Goal: Task Accomplishment & Management: Complete application form

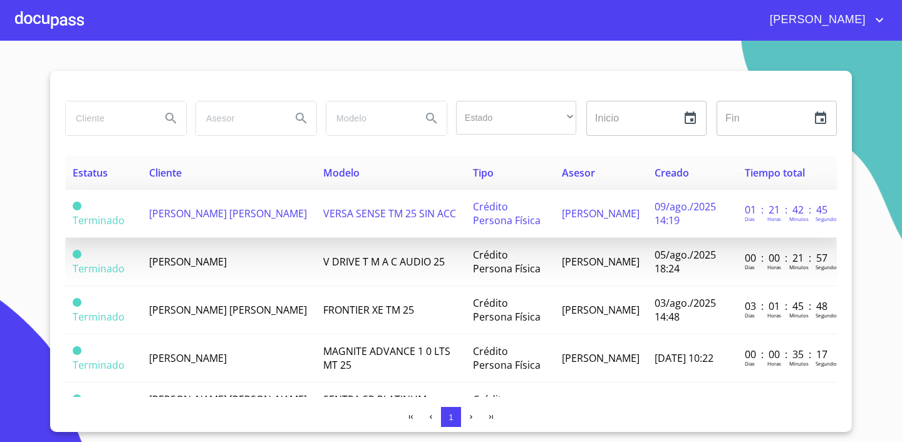
click at [184, 216] on span "[PERSON_NAME] [PERSON_NAME]" at bounding box center [228, 214] width 158 height 14
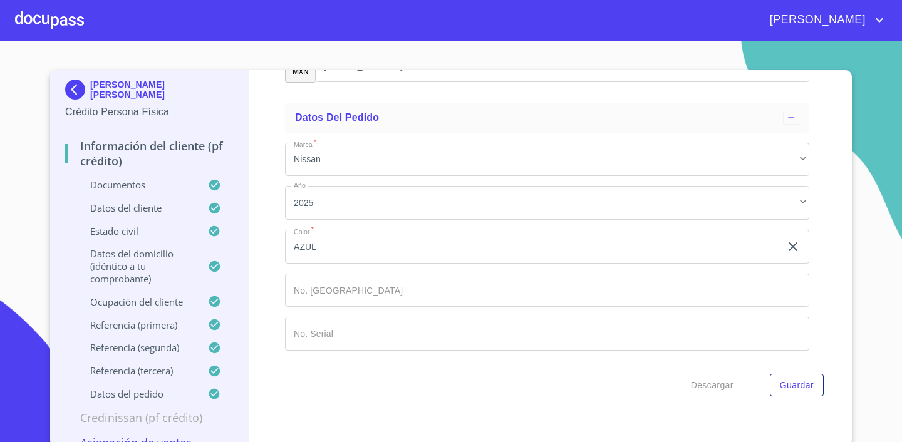
scroll to position [4, 0]
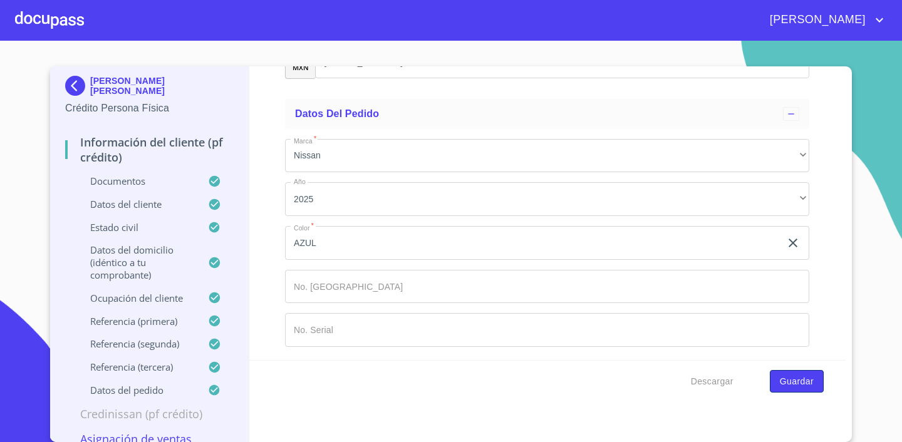
click at [797, 376] on span "Guardar" at bounding box center [797, 382] width 34 height 16
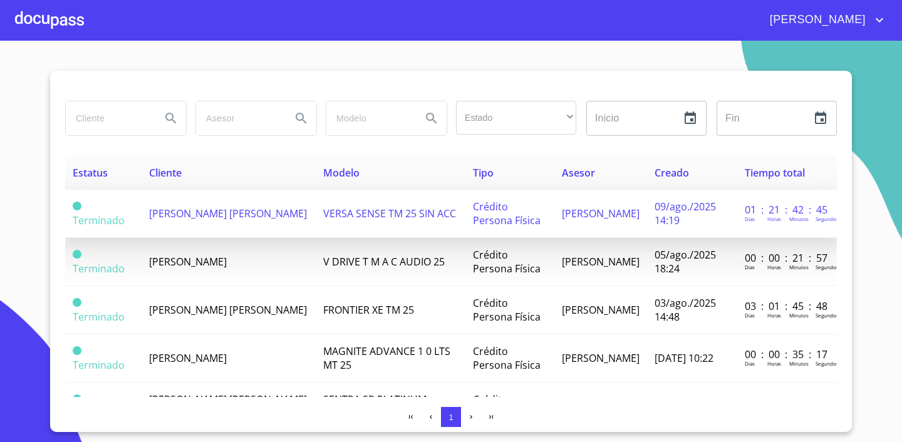
click at [215, 222] on td "[PERSON_NAME] [PERSON_NAME]" at bounding box center [229, 214] width 174 height 48
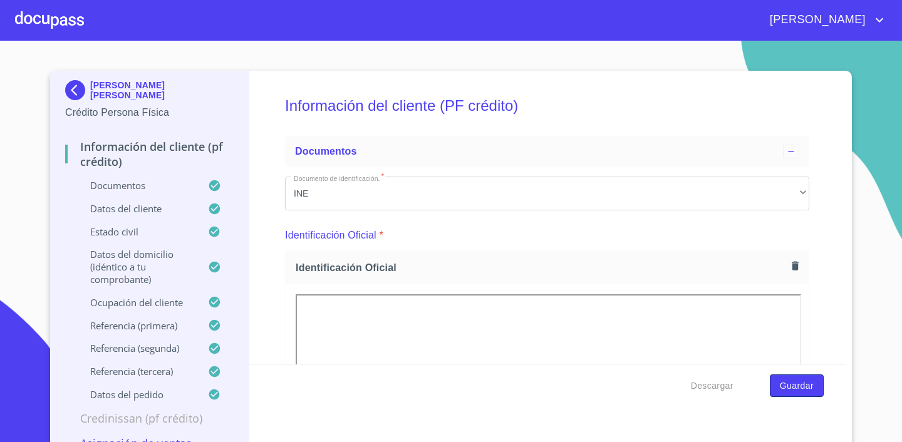
click at [796, 391] on span "Guardar" at bounding box center [797, 386] width 34 height 16
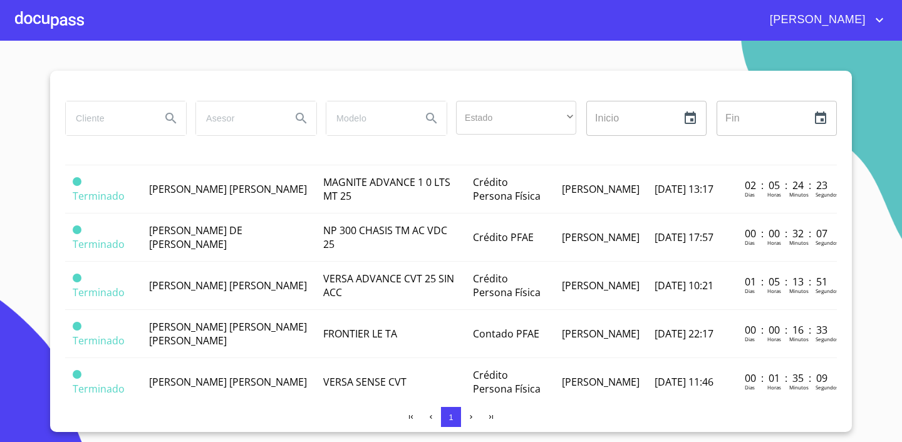
scroll to position [336, 0]
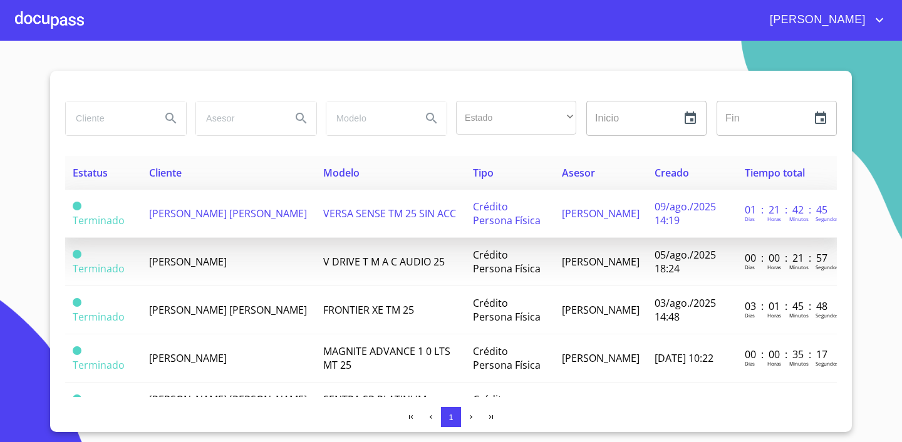
click at [214, 215] on span "[PERSON_NAME] [PERSON_NAME]" at bounding box center [228, 214] width 158 height 14
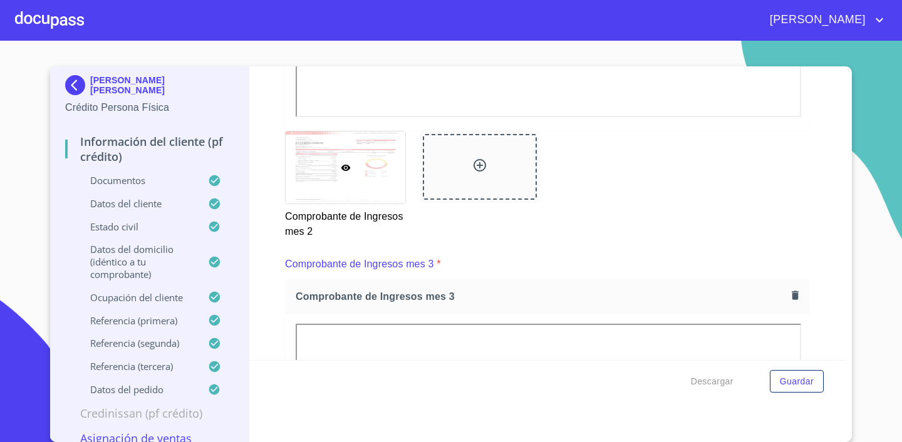
scroll to position [2169, 0]
click at [784, 380] on span "Guardar" at bounding box center [797, 382] width 34 height 16
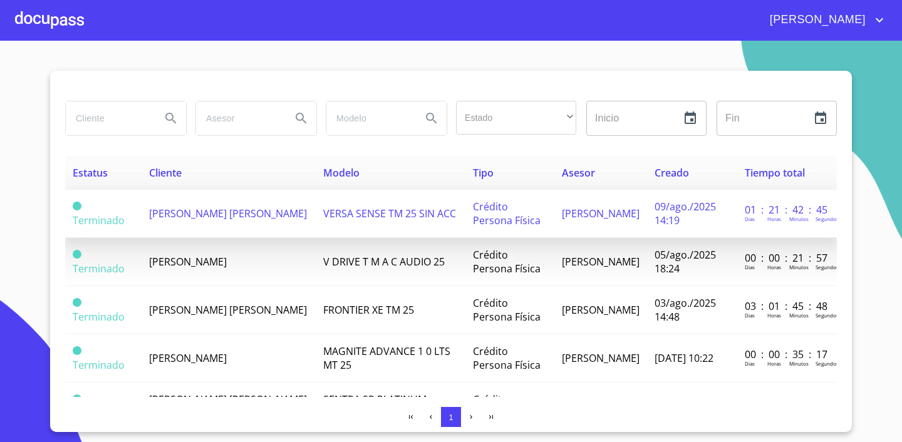
click at [206, 212] on span "[PERSON_NAME] [PERSON_NAME]" at bounding box center [228, 214] width 158 height 14
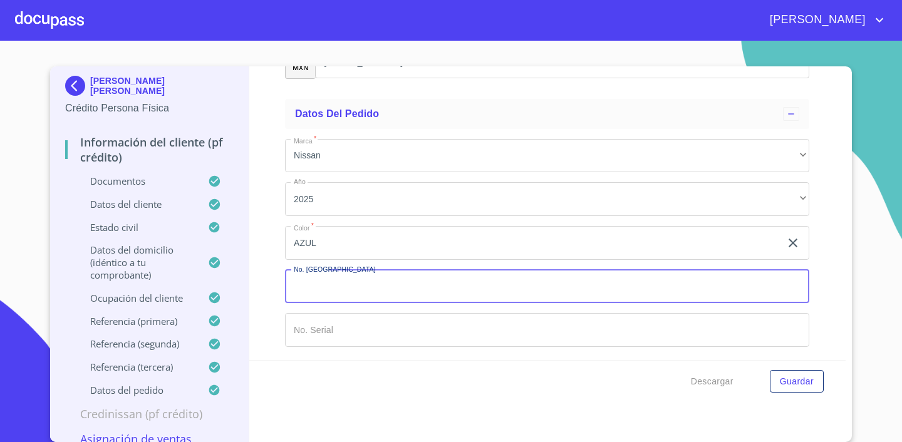
click at [356, 287] on input "Documento de identificación.   *" at bounding box center [547, 287] width 524 height 34
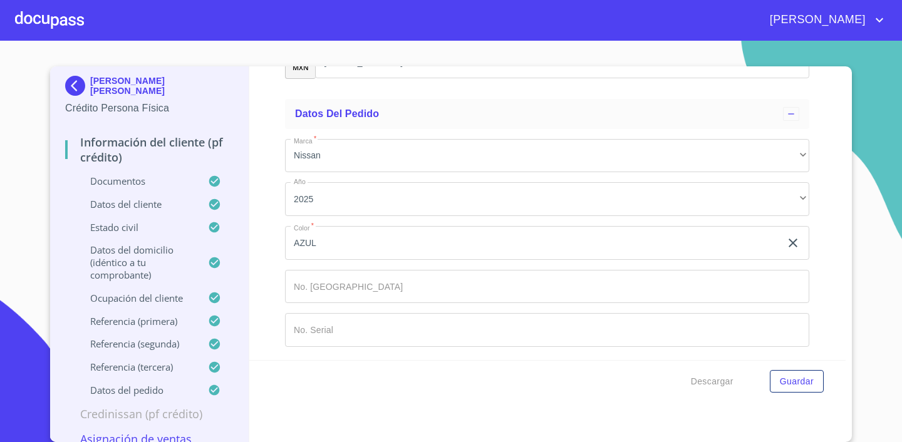
click at [64, 31] on div at bounding box center [49, 20] width 69 height 40
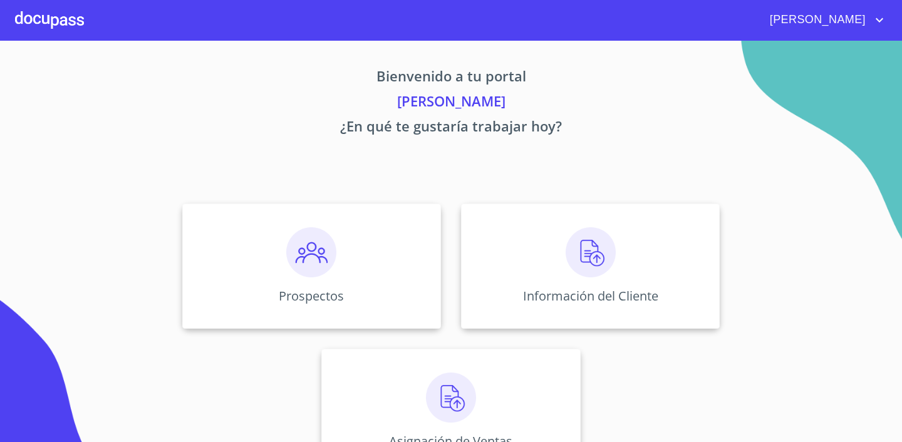
scroll to position [42, 0]
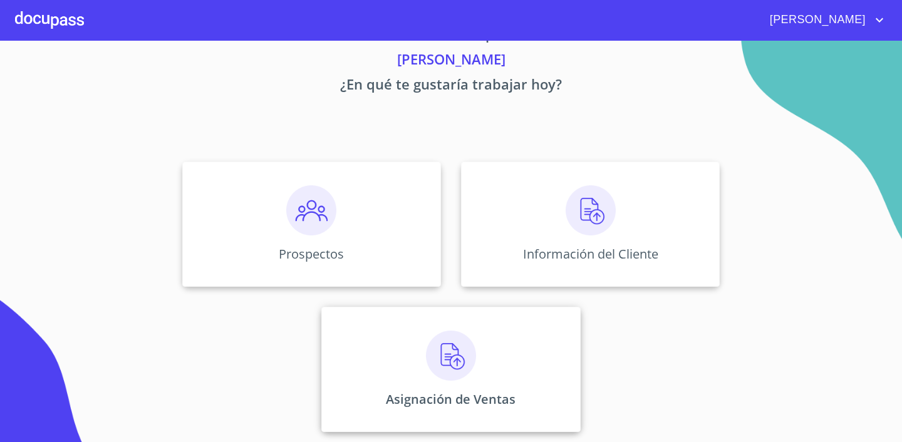
click at [450, 349] on img at bounding box center [451, 356] width 50 height 50
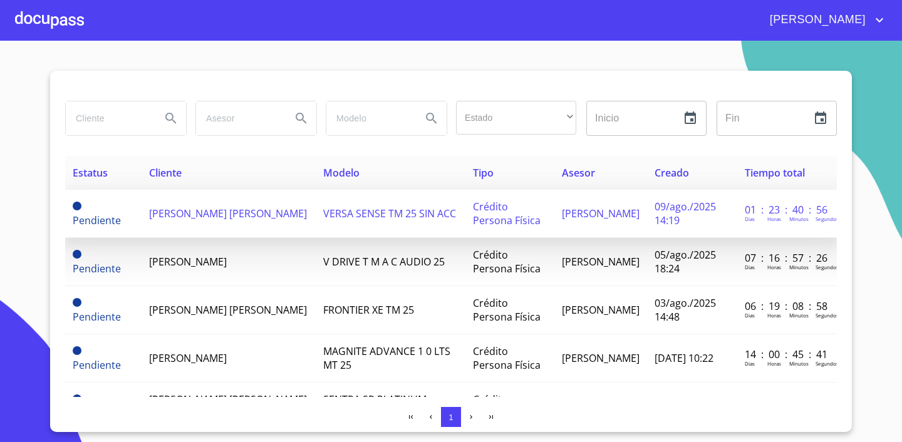
click at [234, 223] on td "[PERSON_NAME] [PERSON_NAME]" at bounding box center [229, 214] width 174 height 48
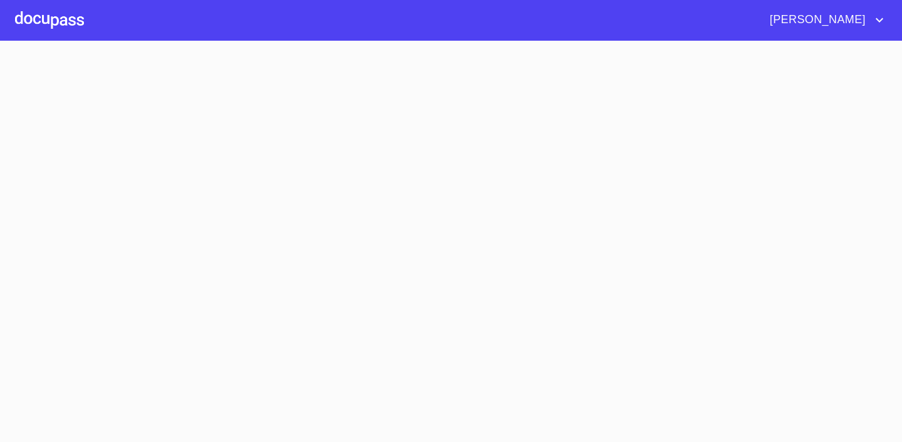
click at [234, 221] on section at bounding box center [451, 241] width 902 height 401
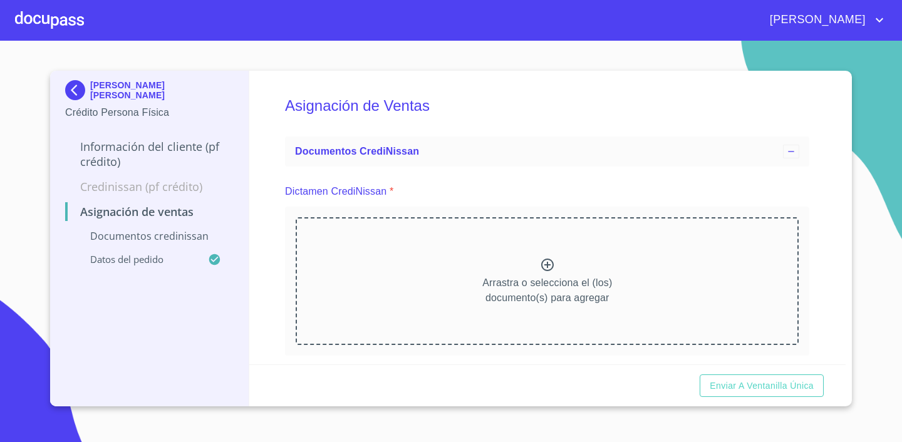
click at [547, 268] on icon at bounding box center [547, 264] width 15 height 15
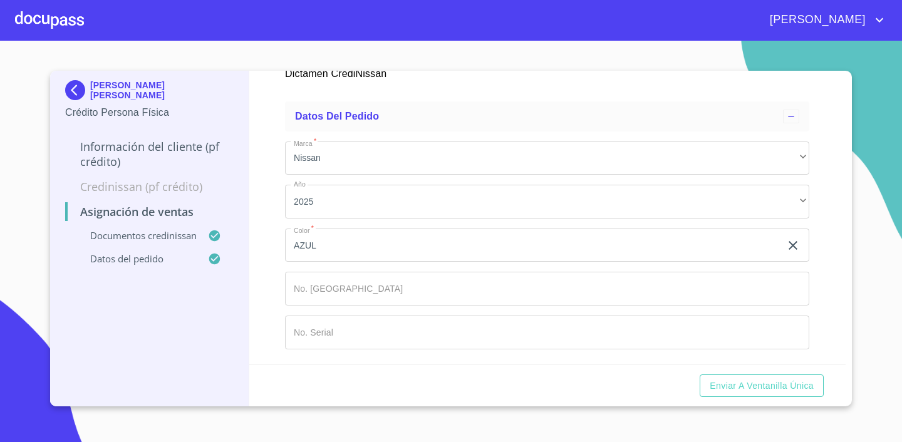
scroll to position [790, 0]
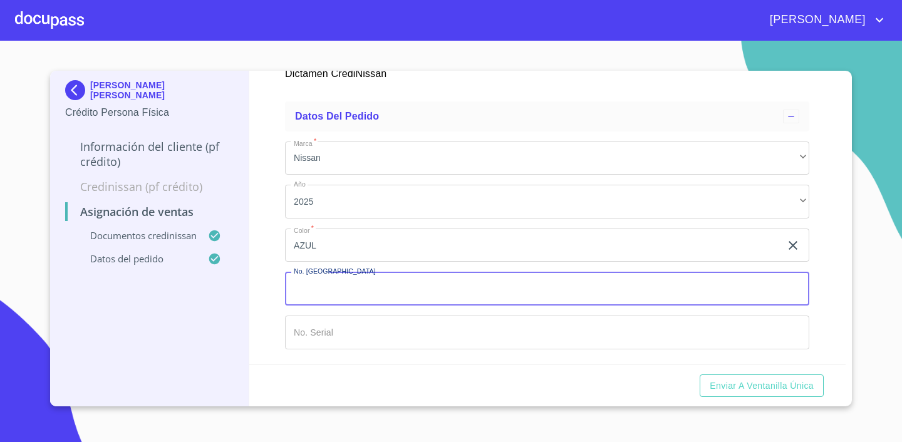
click at [381, 293] on input "Marca   *" at bounding box center [547, 289] width 524 height 34
type input "148741"
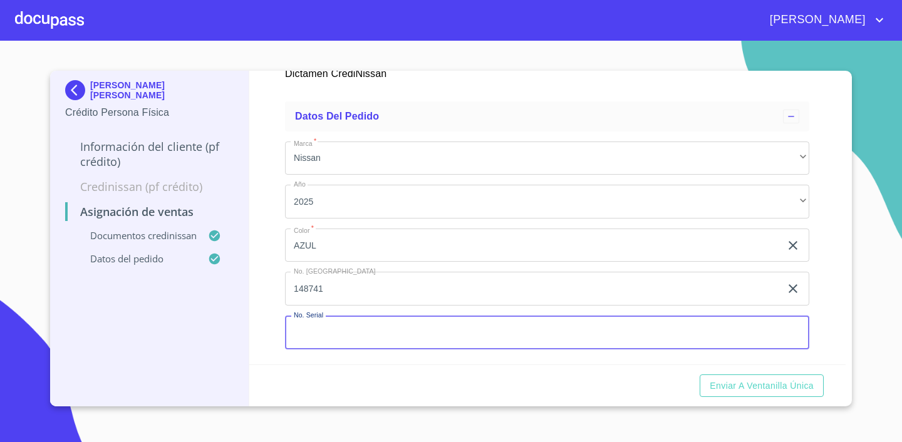
click at [421, 343] on input "Marca   *" at bounding box center [547, 333] width 524 height 34
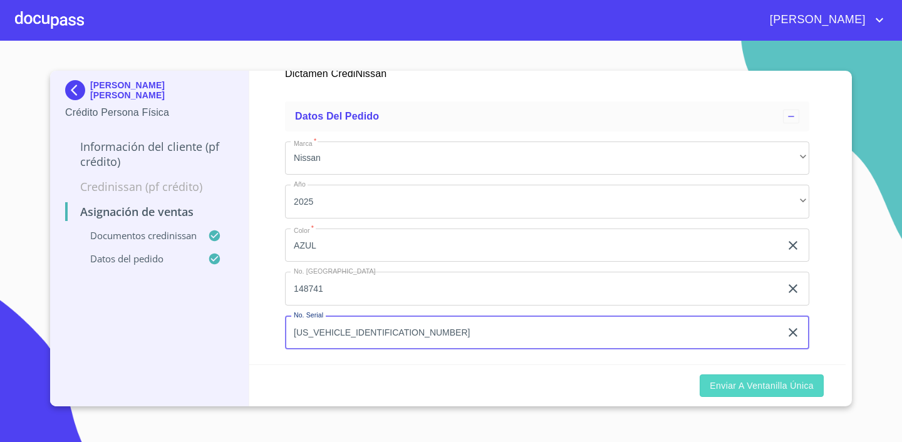
type input "3N1CN8AE4SK624180"
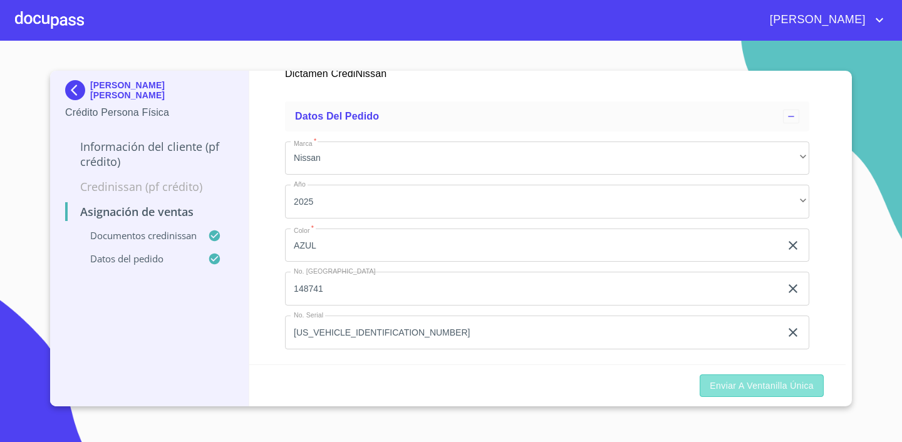
click at [765, 391] on span "Enviar a Ventanilla única" at bounding box center [761, 386] width 104 height 16
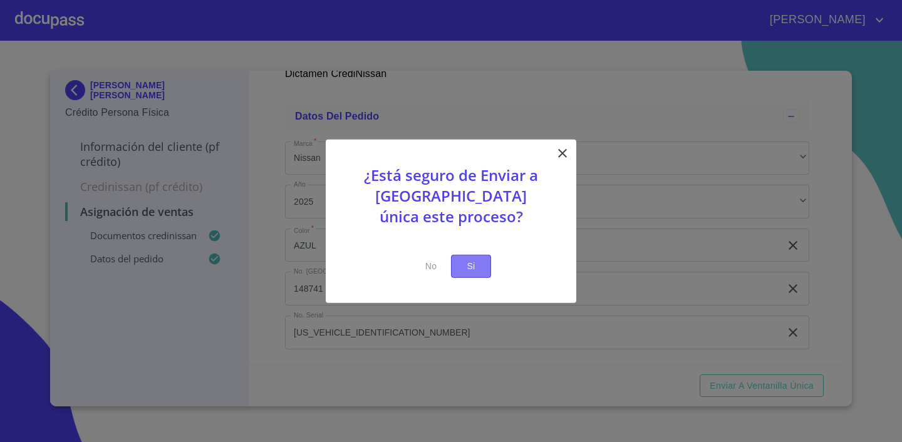
click at [477, 272] on span "Si" at bounding box center [471, 267] width 20 height 16
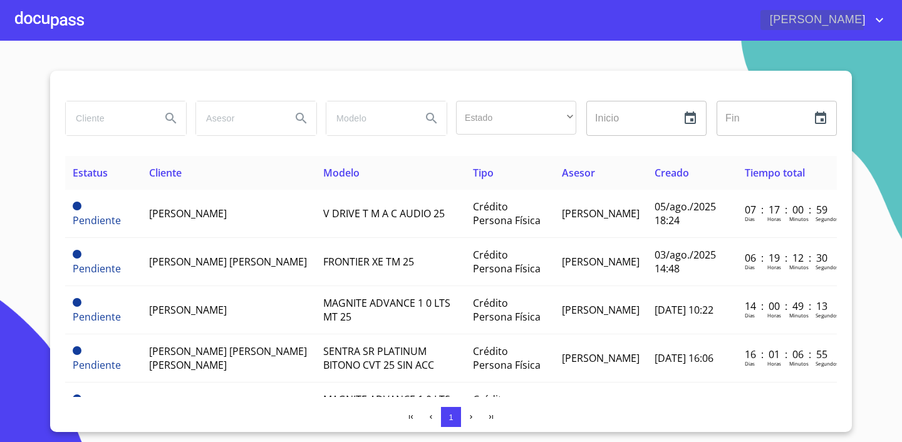
click at [823, 24] on span "[PERSON_NAME]" at bounding box center [815, 20] width 111 height 20
click at [826, 22] on div at bounding box center [451, 221] width 902 height 442
click at [867, 18] on span "[PERSON_NAME]" at bounding box center [815, 20] width 111 height 20
click at [807, 28] on div at bounding box center [451, 221] width 902 height 442
click at [883, 24] on icon "account of current user" at bounding box center [879, 20] width 15 height 15
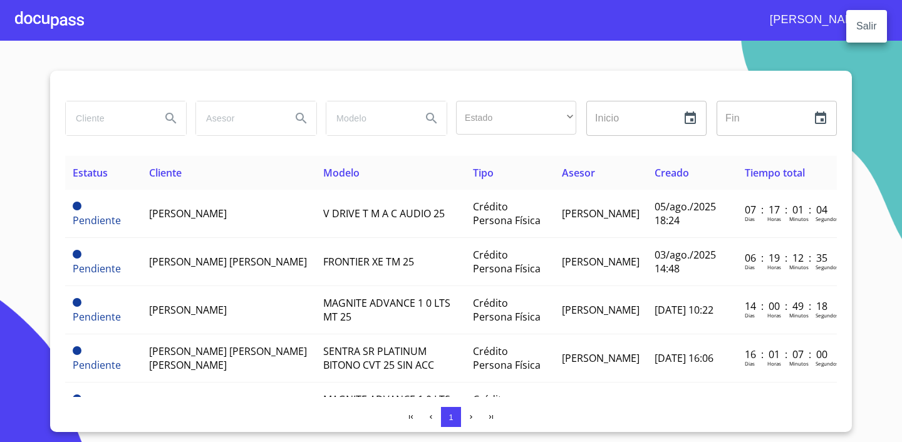
click at [775, 23] on div at bounding box center [451, 221] width 902 height 442
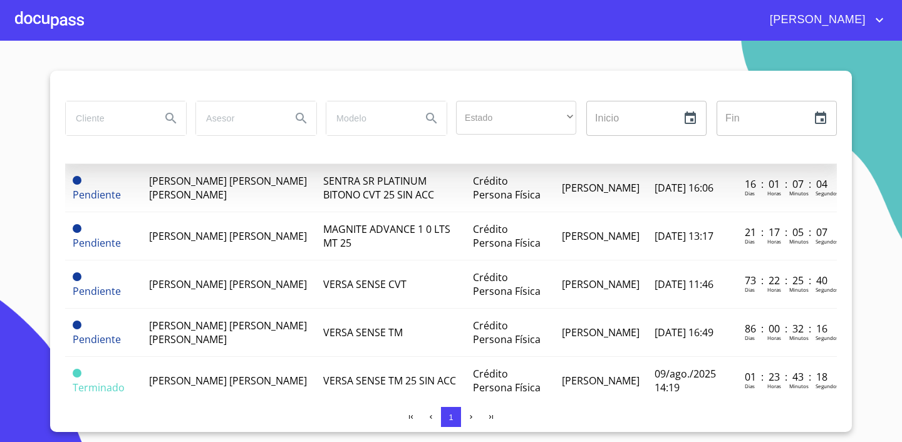
scroll to position [336, 0]
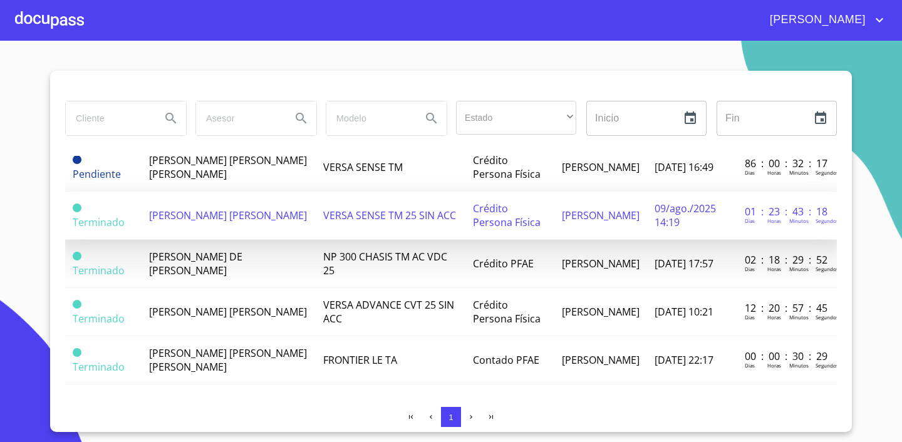
click at [202, 209] on span "[PERSON_NAME] [PERSON_NAME]" at bounding box center [228, 216] width 158 height 14
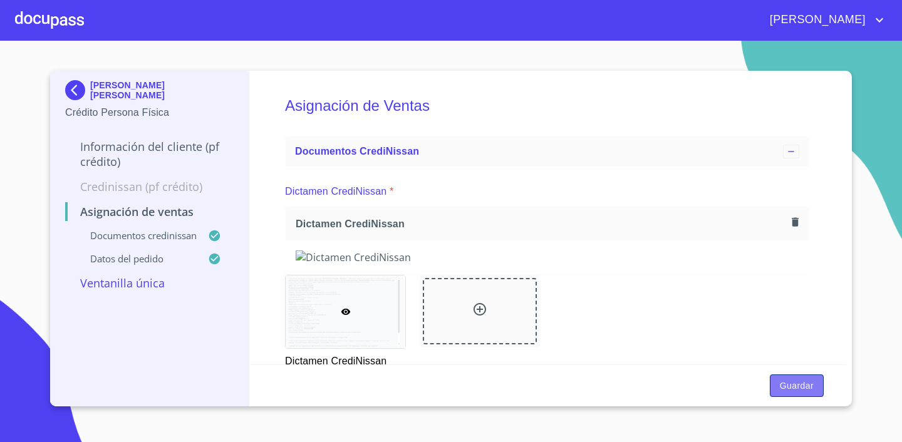
click at [791, 381] on span "Guardar" at bounding box center [797, 386] width 34 height 16
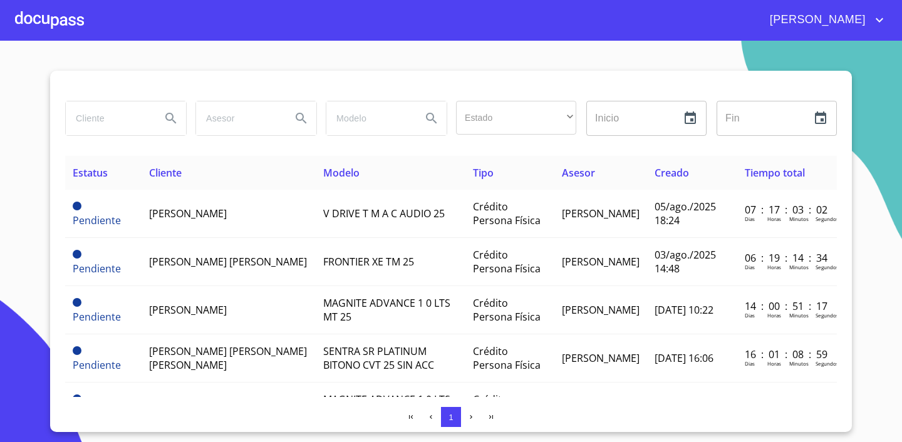
click at [15, 23] on div at bounding box center [49, 20] width 69 height 40
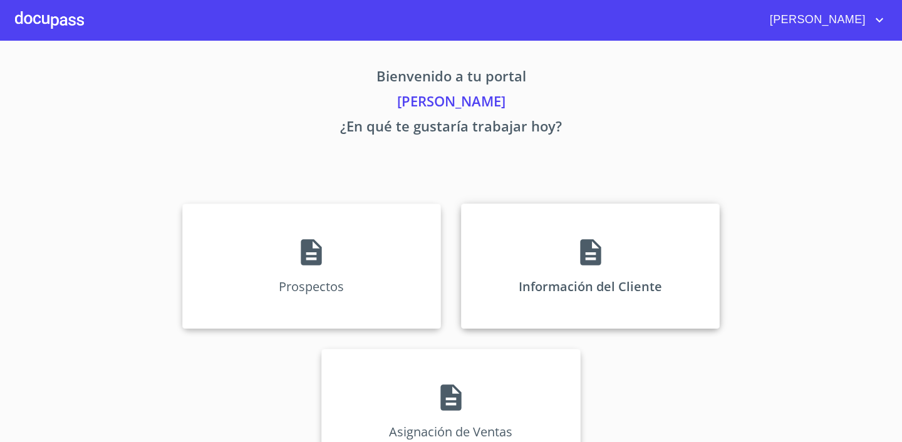
scroll to position [42, 0]
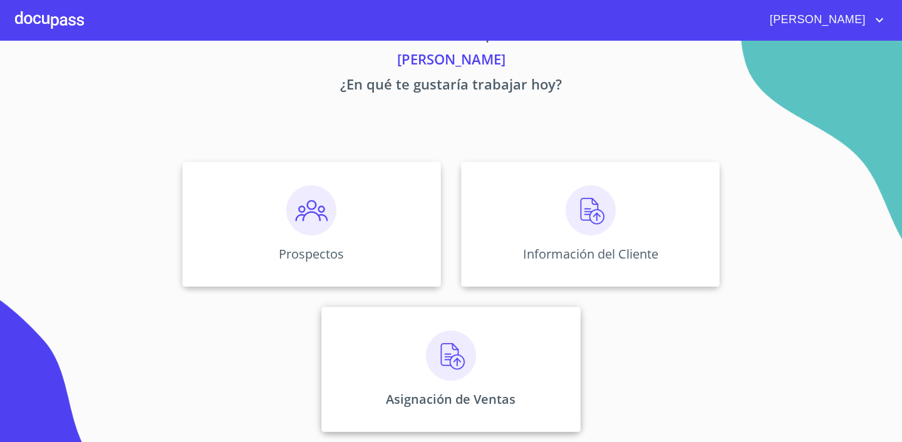
click at [436, 357] on img at bounding box center [451, 356] width 50 height 50
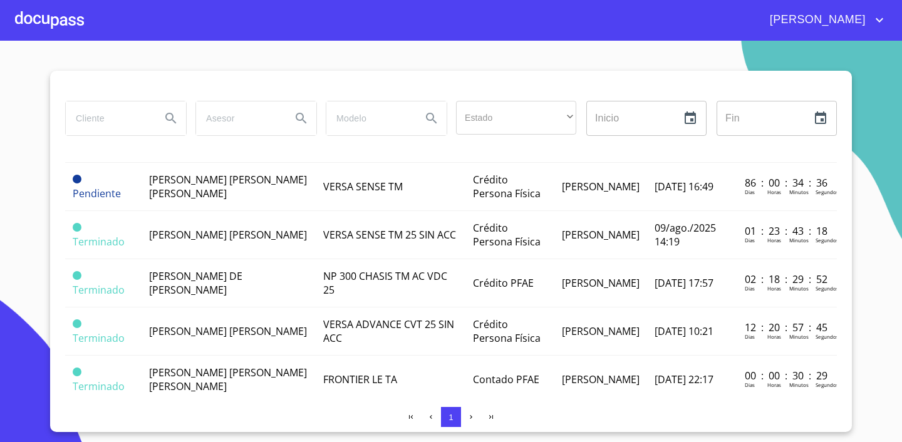
scroll to position [336, 0]
